Goal: Task Accomplishment & Management: Use online tool/utility

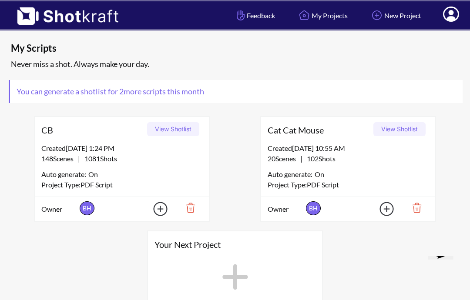
click at [377, 159] on div "20 Scenes | 102 Shots" at bounding box center [348, 159] width 161 height 10
click at [336, 147] on div "Created [DATE] 10:55 AM" at bounding box center [348, 148] width 161 height 10
click at [403, 129] on button "View Shotlist" at bounding box center [399, 129] width 52 height 14
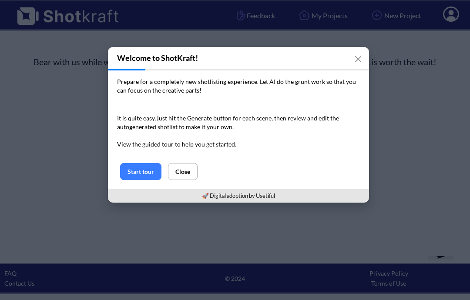
click at [363, 59] on button "button" at bounding box center [357, 58] width 17 height 17
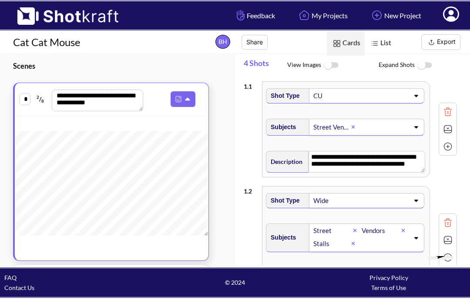
click at [333, 64] on img at bounding box center [331, 65] width 20 height 19
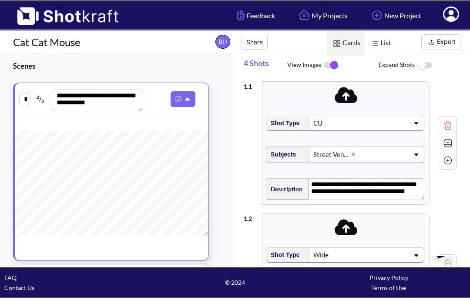
click at [379, 44] on img at bounding box center [374, 43] width 11 height 11
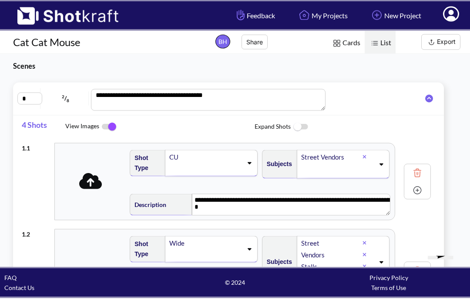
scroll to position [33, 0]
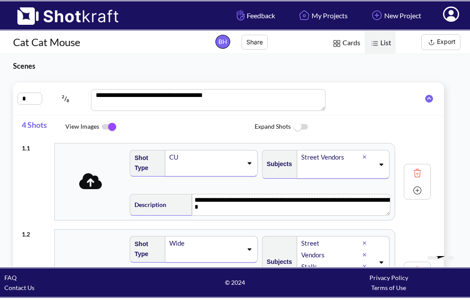
click at [90, 270] on icon at bounding box center [90, 279] width 23 height 18
click at [449, 14] on icon at bounding box center [451, 14] width 16 height 15
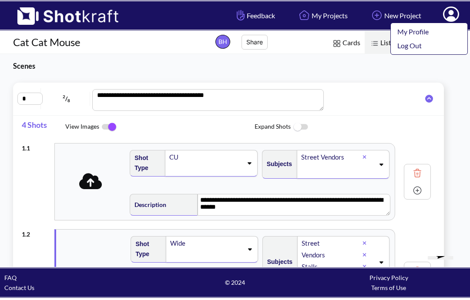
click at [451, 11] on icon at bounding box center [450, 15] width 9 height 10
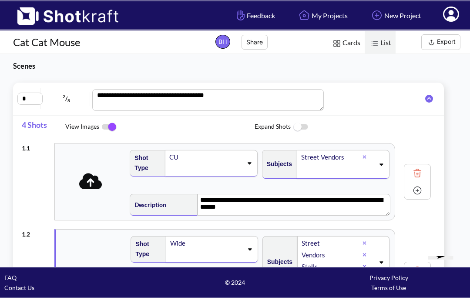
click at [343, 34] on span "Cards" at bounding box center [346, 43] width 38 height 25
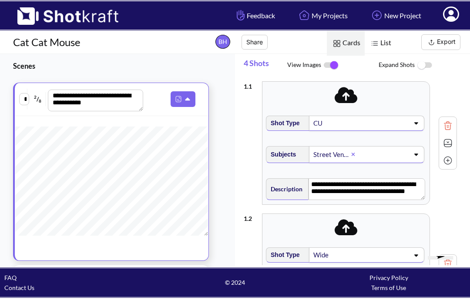
scroll to position [185, 0]
click at [27, 276] on input "*" at bounding box center [22, 282] width 10 height 12
type textarea "**********"
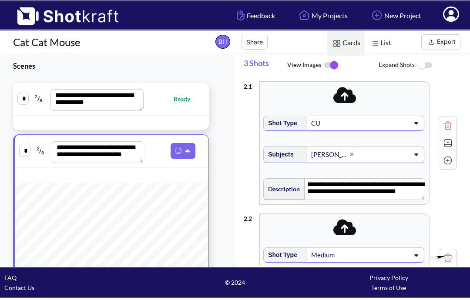
scroll to position [0, 0]
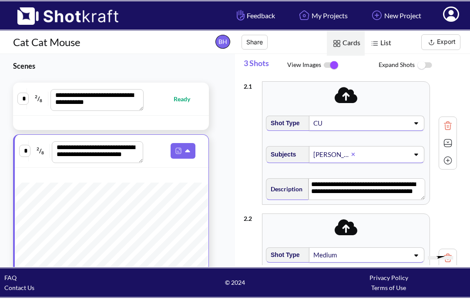
click at [225, 45] on span "BH" at bounding box center [222, 42] width 15 height 14
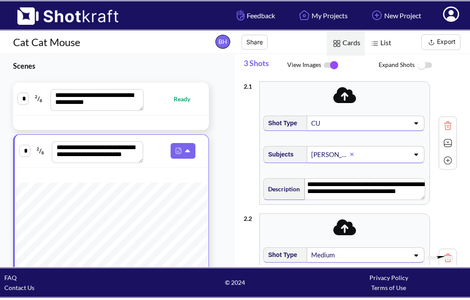
click at [349, 96] on icon at bounding box center [344, 95] width 23 height 18
click at [355, 96] on icon at bounding box center [345, 95] width 23 height 16
